Goal: Find specific page/section: Find specific page/section

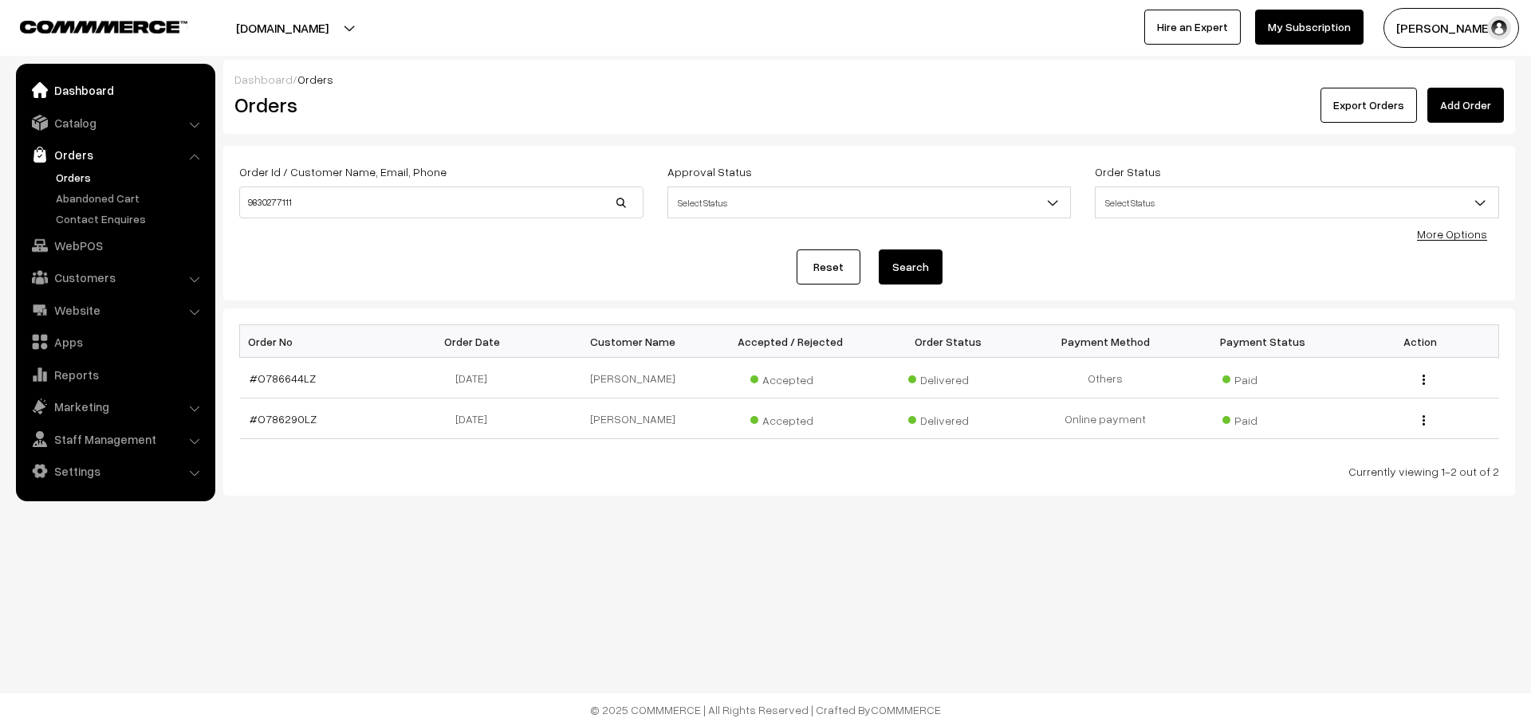
click at [135, 92] on link "Dashboard" at bounding box center [115, 90] width 190 height 29
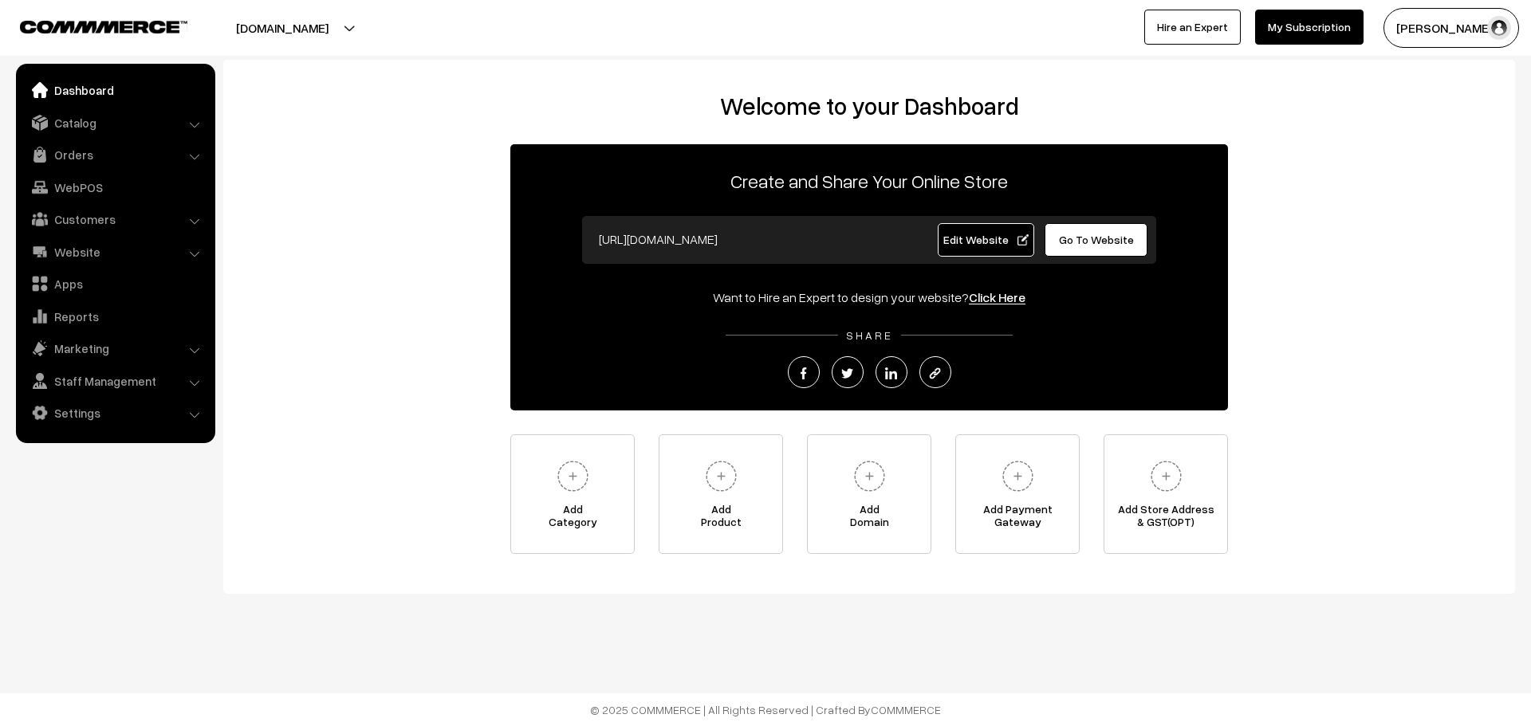
click at [967, 232] on link "Edit Website" at bounding box center [986, 239] width 97 height 33
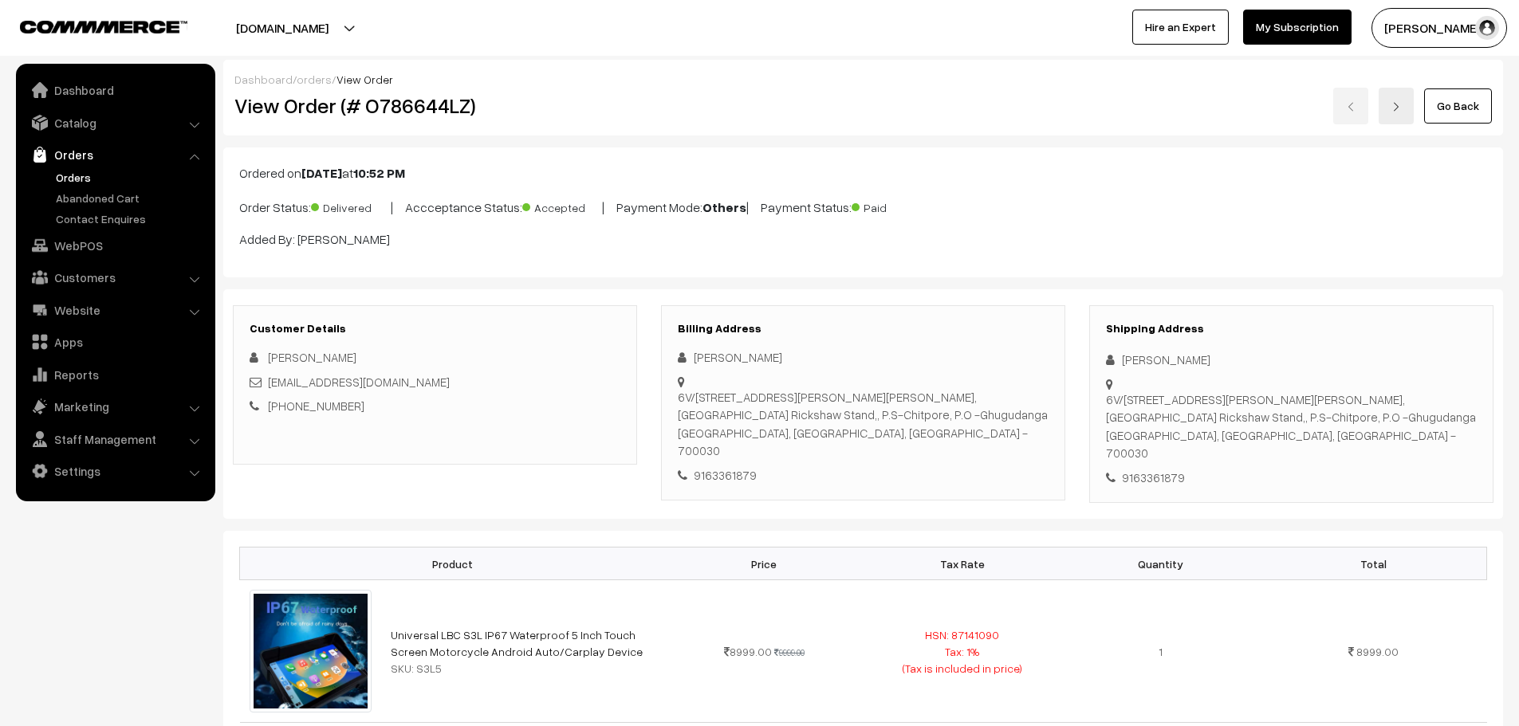
scroll to position [558, 0]
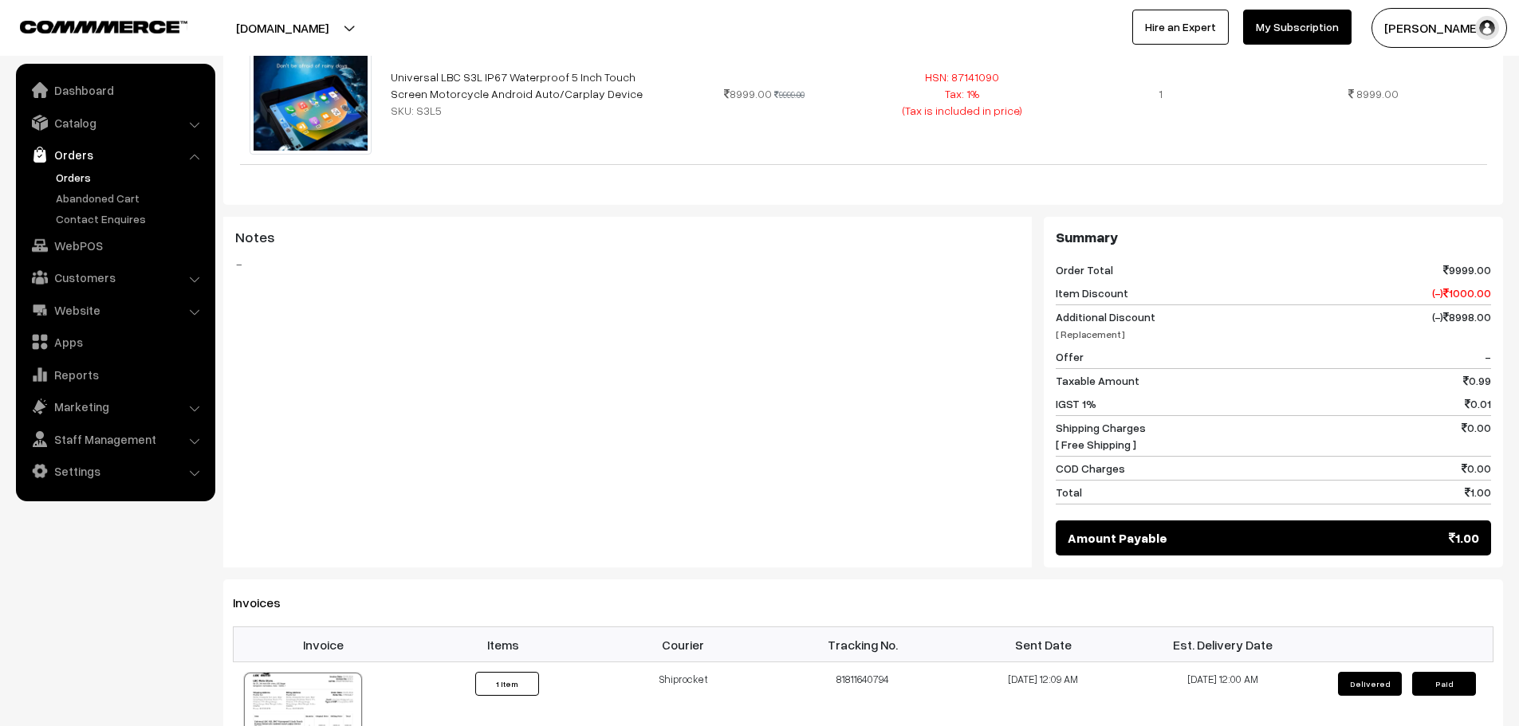
click at [76, 182] on link "Orders" at bounding box center [131, 177] width 158 height 17
